Goal: Task Accomplishment & Management: Manage account settings

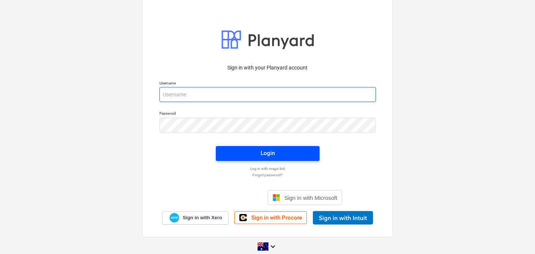
type input "[EMAIL_ADDRESS][DOMAIN_NAME]"
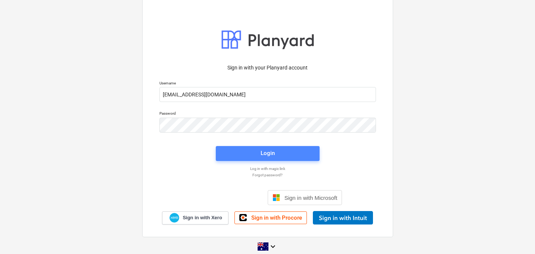
click at [228, 154] on span "Login" at bounding box center [268, 153] width 86 height 10
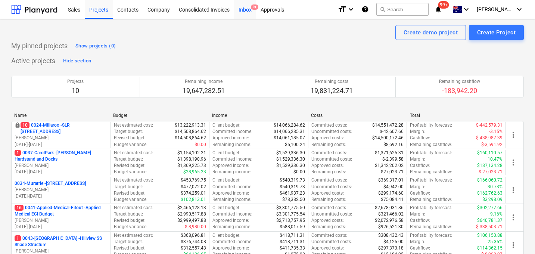
click at [248, 6] on div "Inbox 9+" at bounding box center [245, 9] width 22 height 19
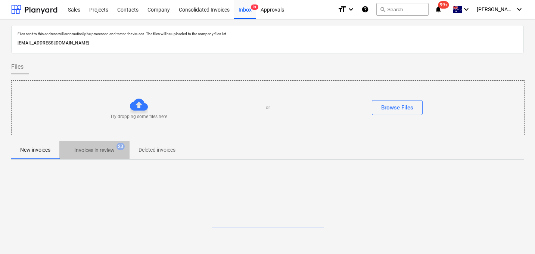
click at [111, 148] on p "Invoices in review" at bounding box center [94, 150] width 40 height 8
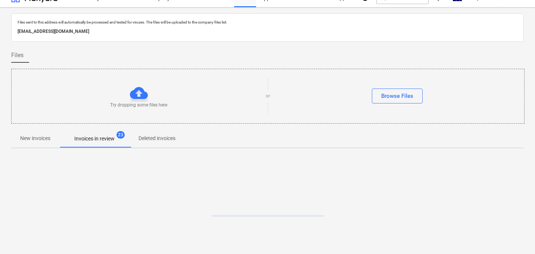
scroll to position [36, 0]
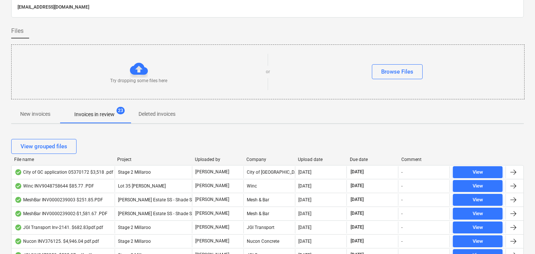
click at [355, 157] on div "Due date" at bounding box center [373, 159] width 46 height 5
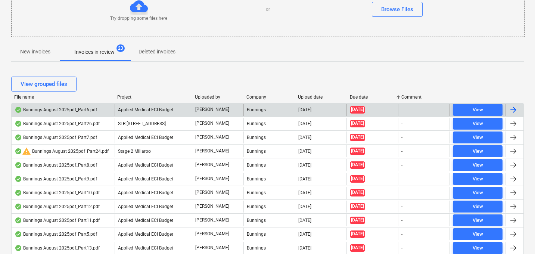
scroll to position [101, 0]
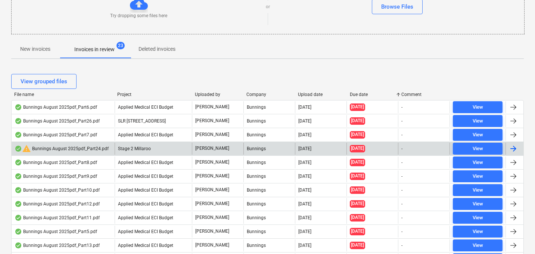
click at [78, 150] on div "warning Bunnings August 2025pdf_Part24.pdf" at bounding box center [62, 148] width 94 height 9
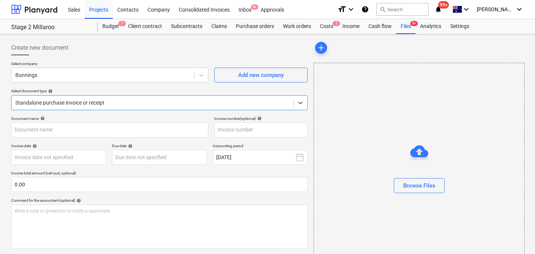
type input "8158/01451642"
type input "[DATE]"
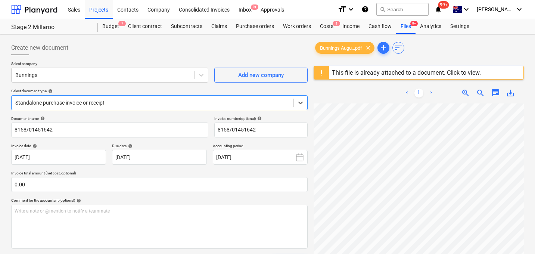
scroll to position [165, 0]
click at [325, 73] on div at bounding box center [321, 72] width 15 height 13
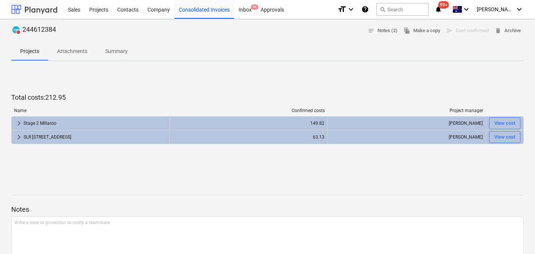
click at [23, 10] on div at bounding box center [34, 9] width 46 height 19
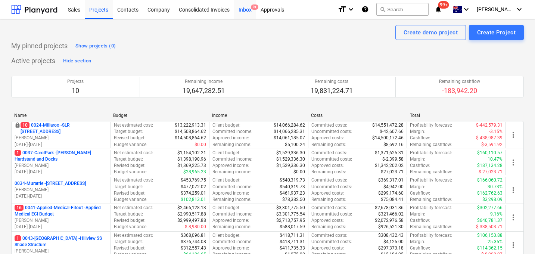
click at [239, 9] on div "Inbox 9+" at bounding box center [245, 9] width 22 height 19
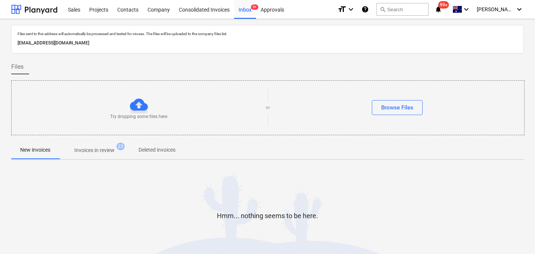
click at [106, 150] on p "Invoices in review" at bounding box center [94, 150] width 40 height 8
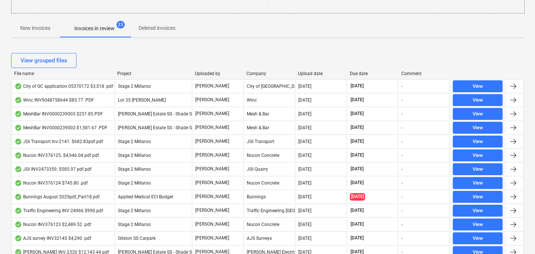
scroll to position [157, 0]
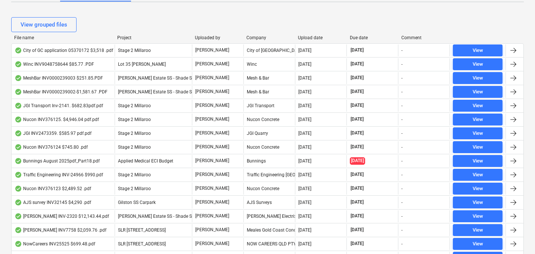
click at [357, 38] on div "Due date" at bounding box center [373, 37] width 46 height 5
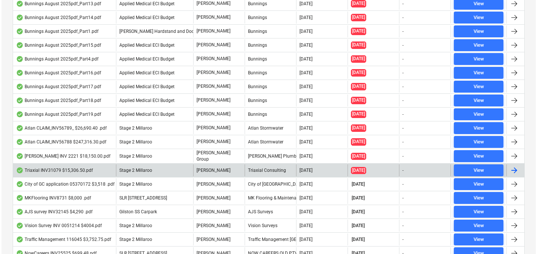
scroll to position [0, 0]
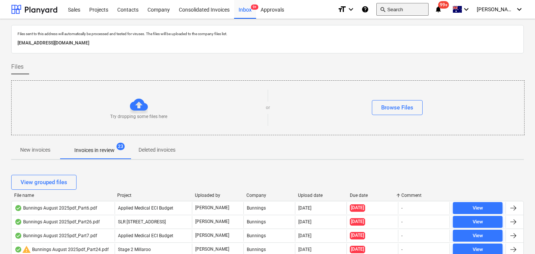
click at [419, 12] on button "search Search" at bounding box center [402, 9] width 52 height 13
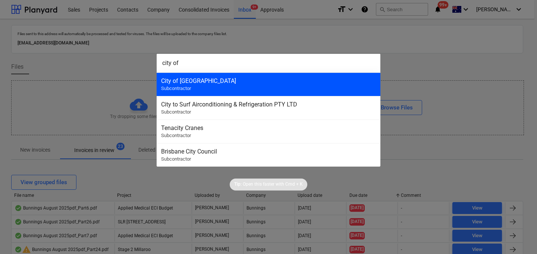
type input "city of"
click at [316, 78] on div "City of [GEOGRAPHIC_DATA]" at bounding box center [268, 80] width 215 height 7
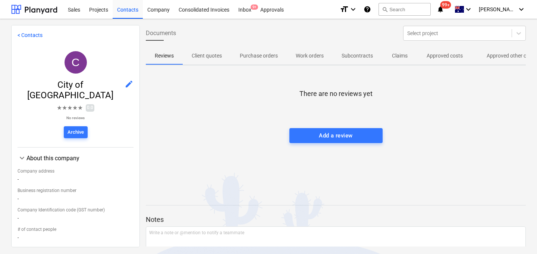
click at [456, 55] on p "Approved costs" at bounding box center [445, 56] width 36 height 8
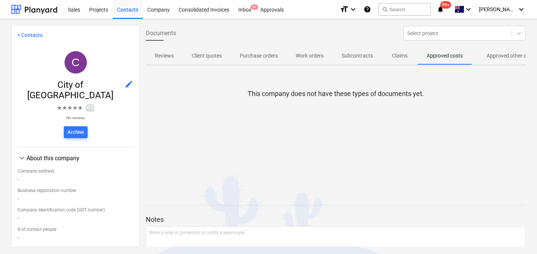
click at [498, 57] on p "Approved other costs" at bounding box center [512, 56] width 50 height 8
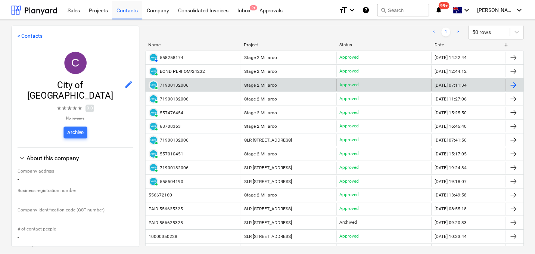
scroll to position [74, 0]
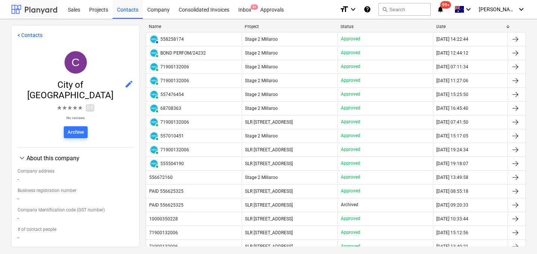
click at [37, 11] on div at bounding box center [34, 9] width 46 height 19
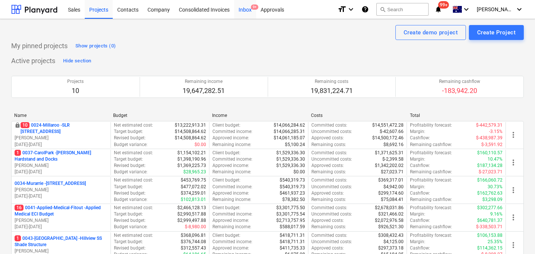
click at [247, 10] on div "Inbox 9+" at bounding box center [245, 9] width 22 height 19
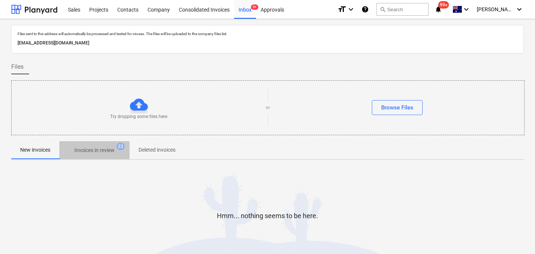
click at [108, 152] on p "Invoices in review" at bounding box center [94, 150] width 40 height 8
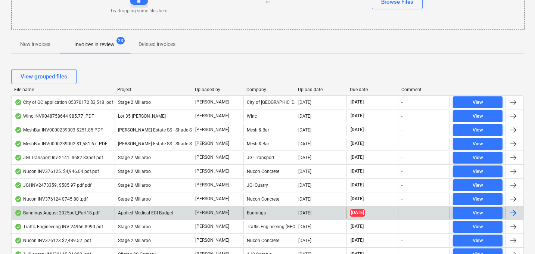
scroll to position [117, 0]
